Goal: Use online tool/utility: Utilize a website feature to perform a specific function

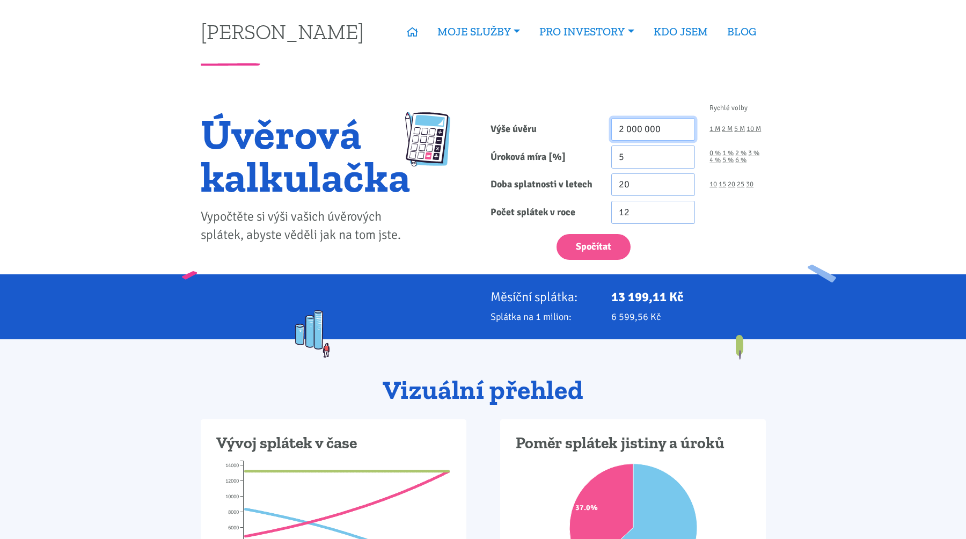
click at [659, 126] on input "2 000 000" at bounding box center [654, 129] width 84 height 23
type input "3 500 000"
click at [647, 162] on input "5" at bounding box center [654, 156] width 84 height 23
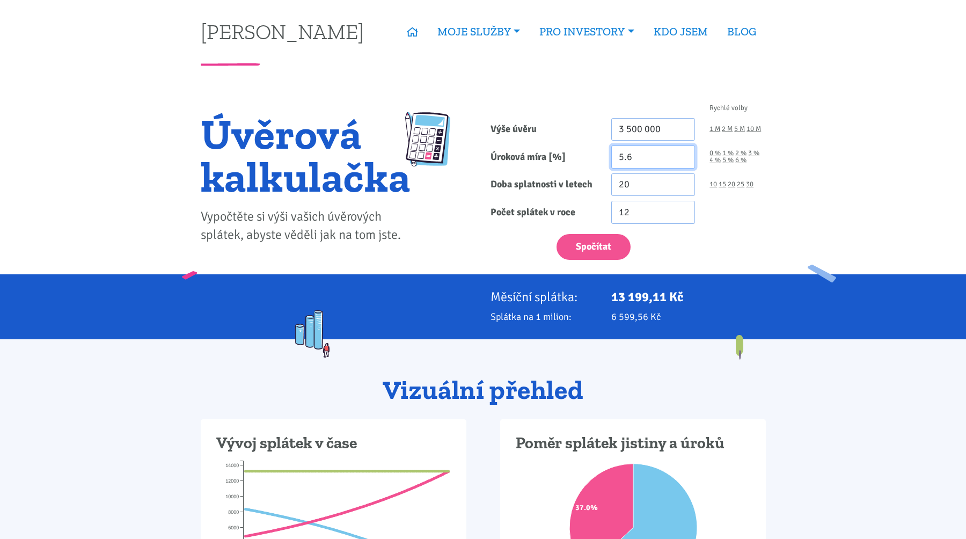
type input "5.6"
click at [711, 203] on div "12" at bounding box center [688, 212] width 169 height 23
click at [741, 184] on link "25" at bounding box center [741, 184] width 8 height 7
click at [732, 183] on link "20" at bounding box center [732, 184] width 8 height 7
type input "20"
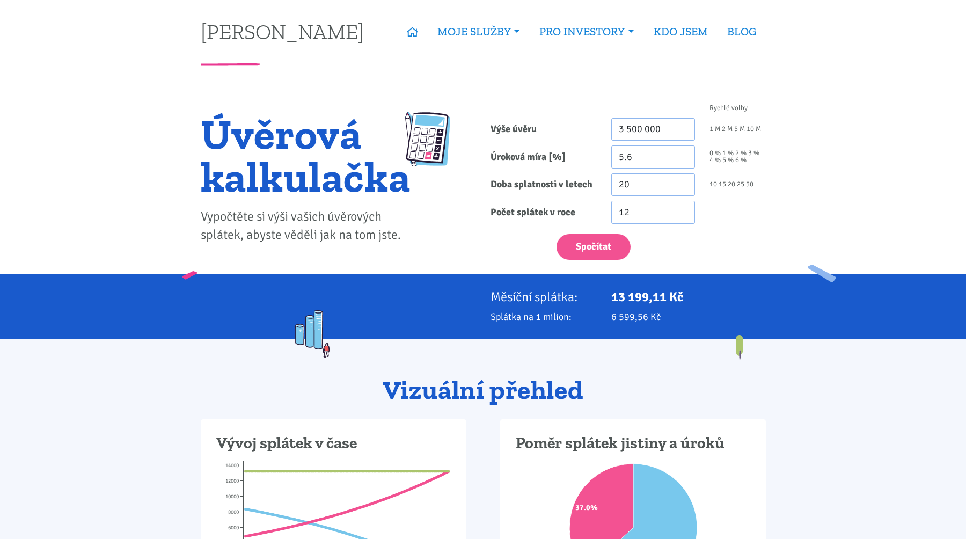
click at [587, 225] on form "Rychlé volby Výše úvěru 3 500 000 1 M 2 M 5 M 10 M Úroková míra [%] 5.6 0 % 1 %" at bounding box center [628, 182] width 275 height 155
click at [580, 241] on button "Spočítat" at bounding box center [594, 247] width 74 height 26
type input "3500000"
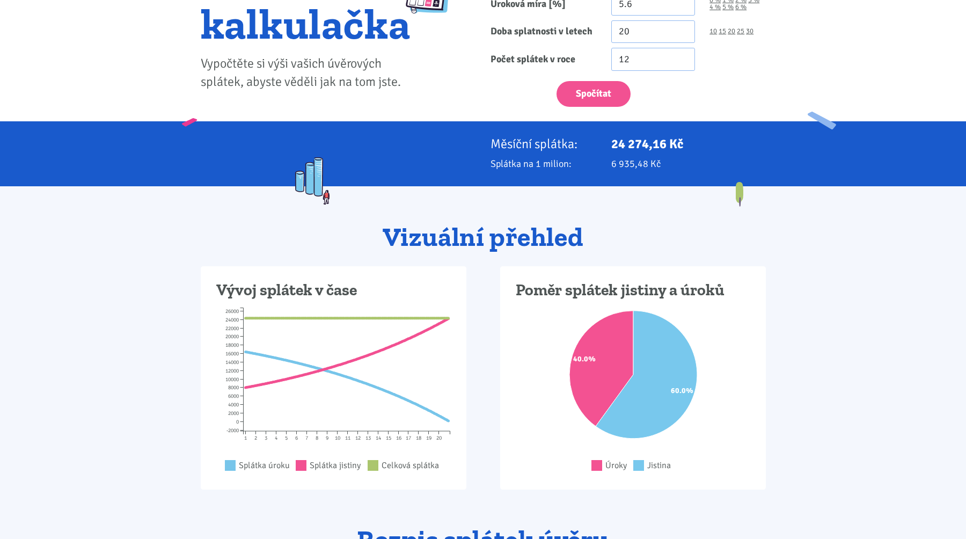
scroll to position [88, 0]
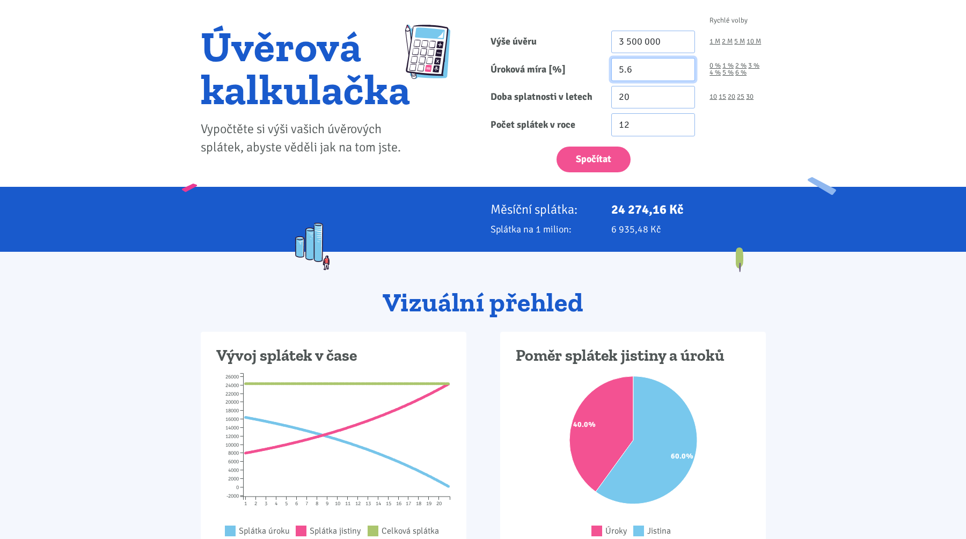
click at [640, 71] on input "5.6" at bounding box center [654, 69] width 84 height 23
click at [601, 155] on button "Spočítat" at bounding box center [594, 160] width 74 height 26
type input "3500000"
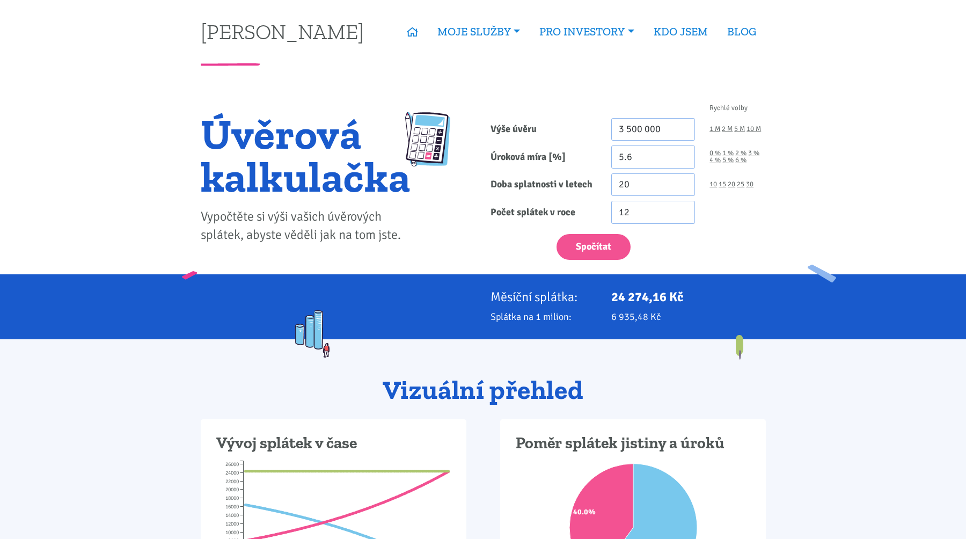
drag, startPoint x: 607, startPoint y: 297, endPoint x: 686, endPoint y: 296, distance: 78.4
click at [686, 297] on div "24 274,16 Kč" at bounding box center [688, 296] width 169 height 15
click at [686, 296] on p "24 274,16 Kč" at bounding box center [689, 296] width 155 height 15
drag, startPoint x: 686, startPoint y: 296, endPoint x: 613, endPoint y: 294, distance: 73.1
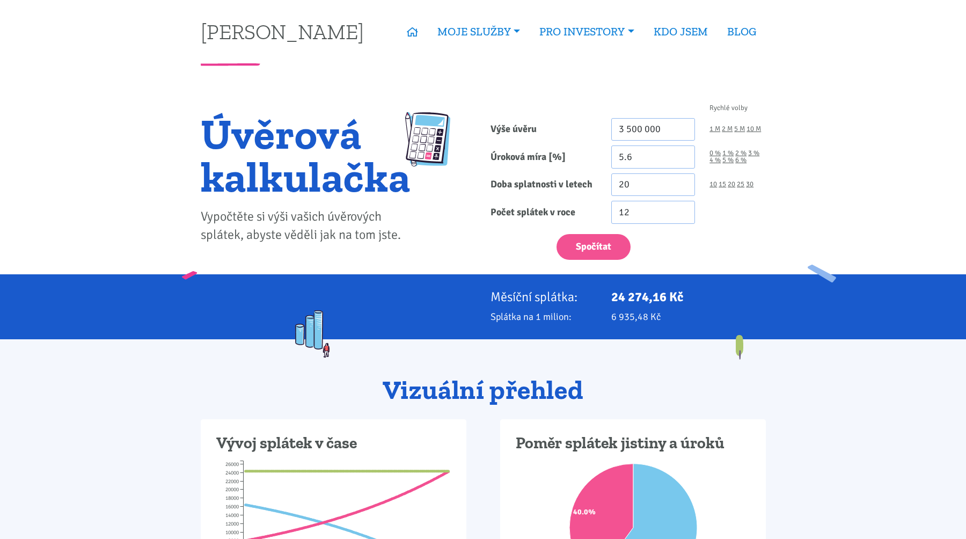
click at [613, 294] on p "24 274,16 Kč" at bounding box center [689, 296] width 155 height 15
drag, startPoint x: 610, startPoint y: 295, endPoint x: 687, endPoint y: 320, distance: 80.1
click at [687, 320] on div "Měsíční splátka: 24 274,16 Kč Splátka na 1 milion: 6 935,48 Kč" at bounding box center [483, 306] width 580 height 35
click at [638, 156] on input "5.6" at bounding box center [654, 156] width 84 height 23
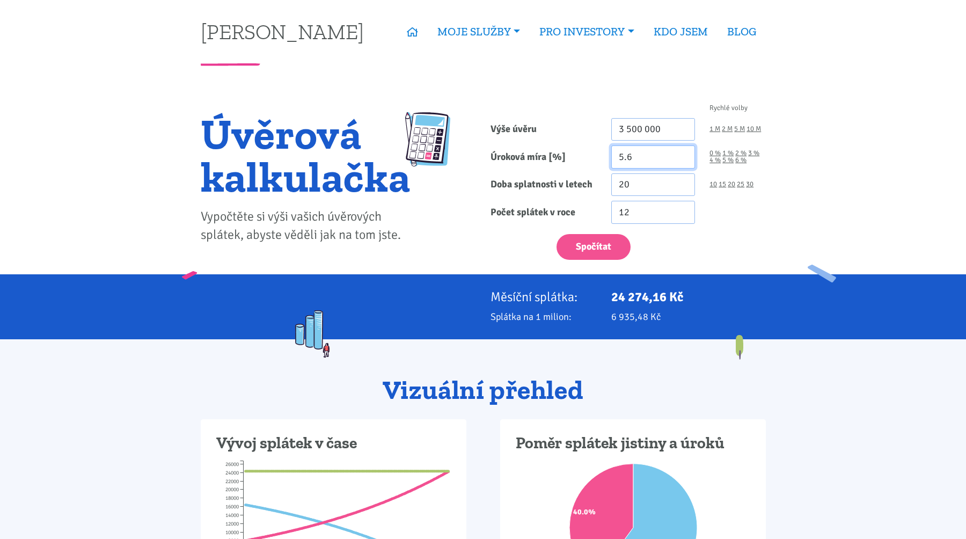
type input "5"
type input "4"
type input "4.5"
click at [557, 234] on button "Spočítat" at bounding box center [594, 247] width 74 height 26
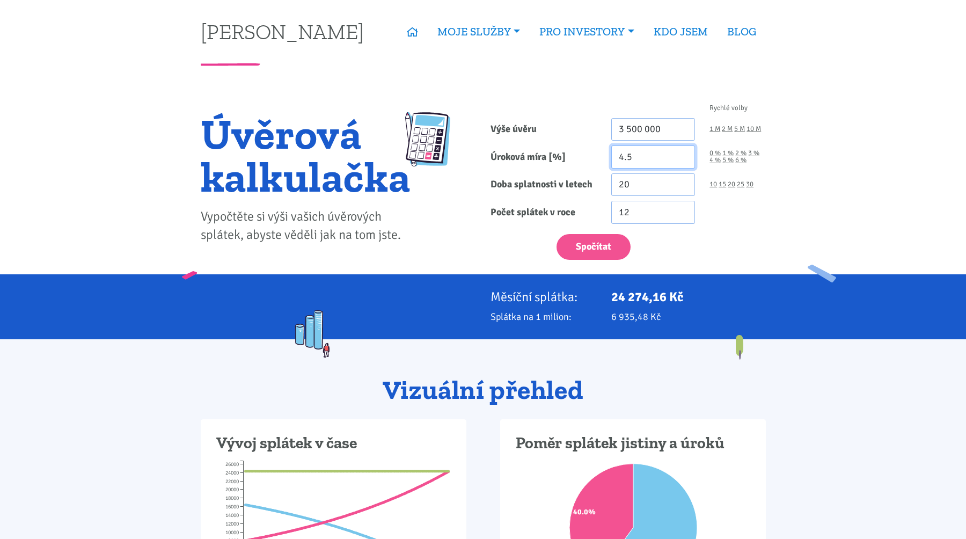
type input "3500000"
drag, startPoint x: 644, startPoint y: 161, endPoint x: 582, endPoint y: 160, distance: 61.7
click at [582, 160] on div "Úroková míra [%] 4.5 0 % 1 % 2 % 3 % 4 % 5 % 6 %" at bounding box center [628, 156] width 290 height 23
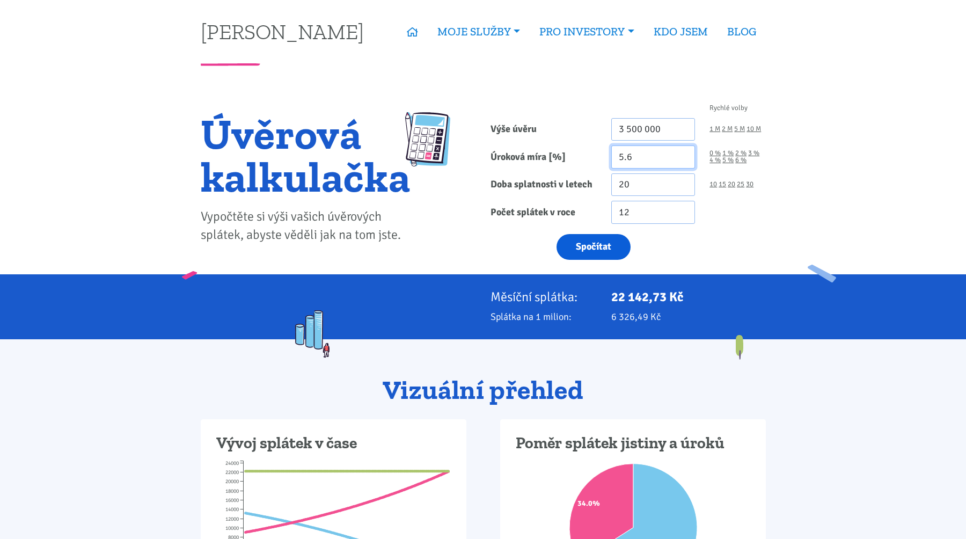
type input "5.6"
click at [599, 253] on button "Spočítat" at bounding box center [594, 247] width 74 height 26
type input "3500000"
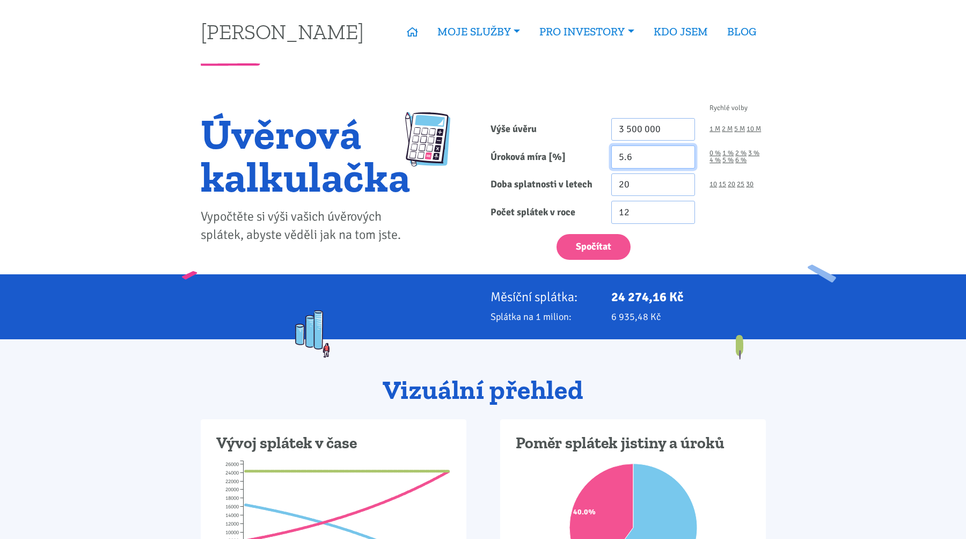
click at [644, 159] on input "5.6" at bounding box center [654, 156] width 84 height 23
drag, startPoint x: 653, startPoint y: 158, endPoint x: 606, endPoint y: 158, distance: 47.2
click at [606, 158] on div "5.6" at bounding box center [653, 156] width 99 height 23
click at [591, 134] on label "Výše úvěru" at bounding box center [543, 129] width 121 height 23
click at [612, 134] on input "3 500 000" at bounding box center [654, 129] width 84 height 23
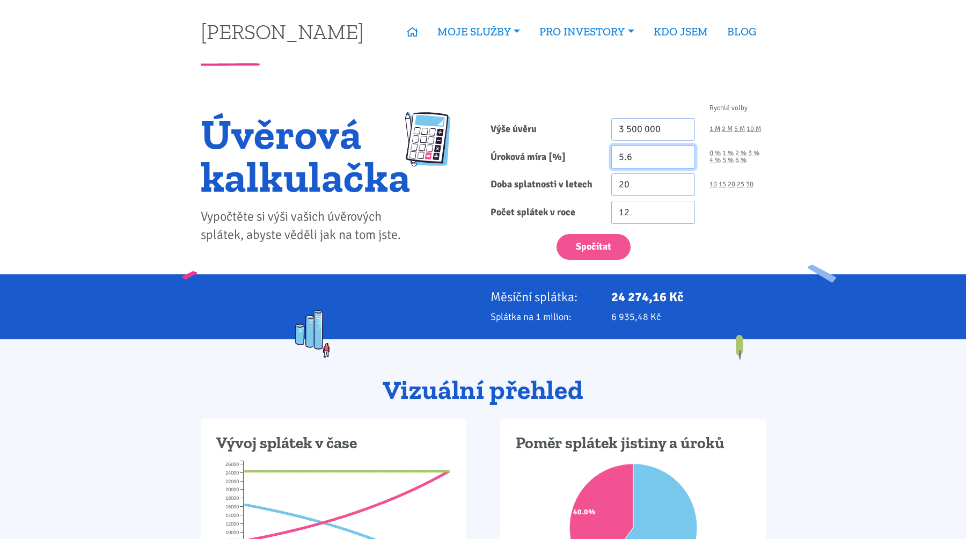
click at [652, 152] on input "5.6" at bounding box center [654, 156] width 84 height 23
click at [646, 186] on input "20" at bounding box center [654, 184] width 84 height 23
click at [649, 217] on input "12" at bounding box center [654, 212] width 84 height 23
click at [650, 184] on input "20" at bounding box center [654, 184] width 84 height 23
click at [650, 159] on input "5.6" at bounding box center [654, 156] width 84 height 23
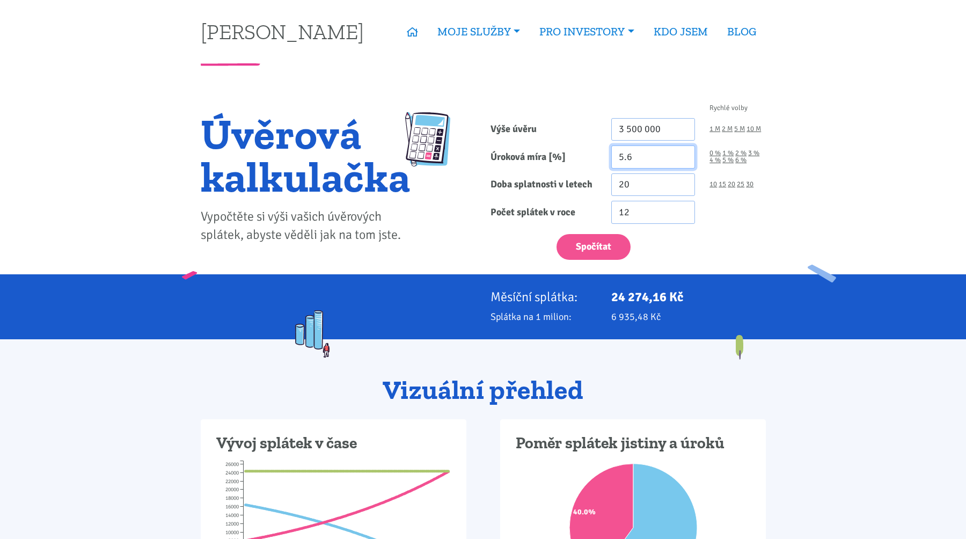
click at [647, 155] on input "5.6" at bounding box center [654, 156] width 84 height 23
type input "5"
type input "6.2"
click at [557, 234] on button "Spočítat" at bounding box center [594, 247] width 74 height 26
type input "3500000"
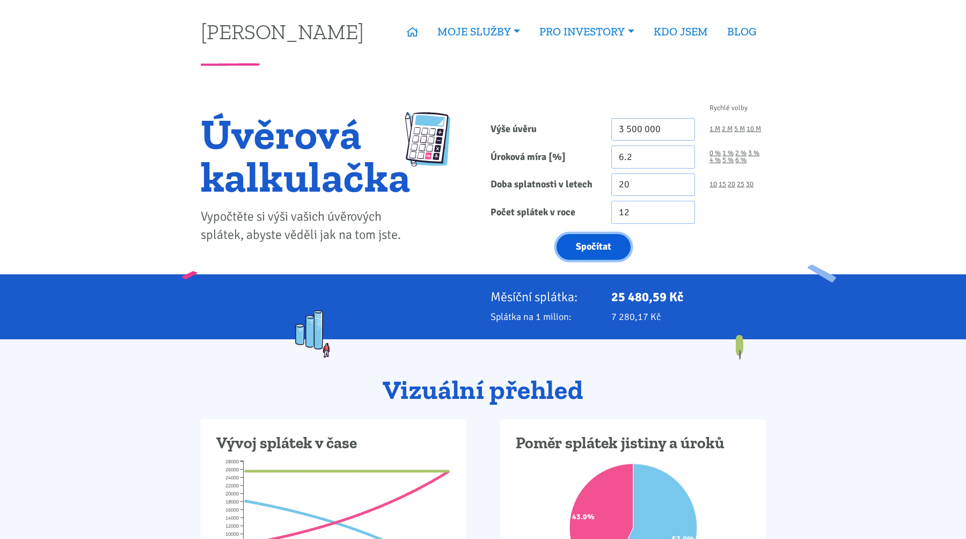
click at [585, 242] on button "Spočítat" at bounding box center [594, 247] width 74 height 26
type input "3500000"
click at [649, 156] on input "6.2" at bounding box center [654, 156] width 84 height 23
type input "6"
type input "5.6"
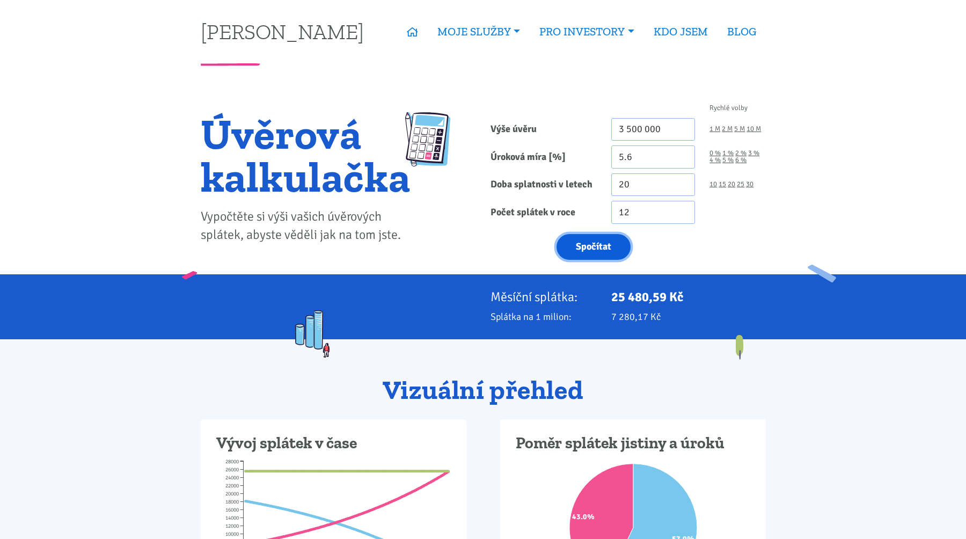
click at [588, 245] on button "Spočítat" at bounding box center [594, 247] width 74 height 26
type input "3500000"
